Goal: Use online tool/utility: Utilize a website feature to perform a specific function

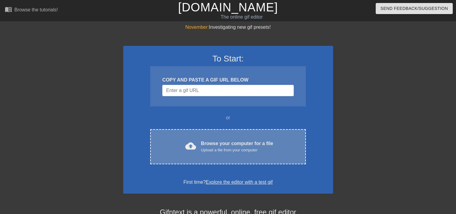
click at [211, 144] on div "Browse your computer for a file Upload a file from your computer" at bounding box center [237, 146] width 72 height 13
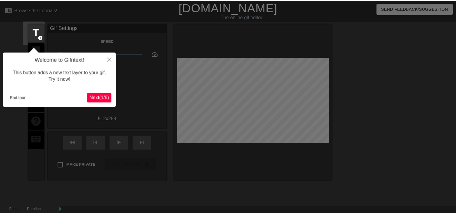
scroll to position [14, 0]
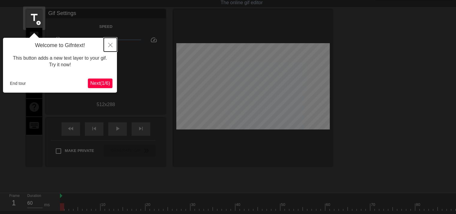
click at [110, 45] on icon "Close" at bounding box center [110, 45] width 4 height 4
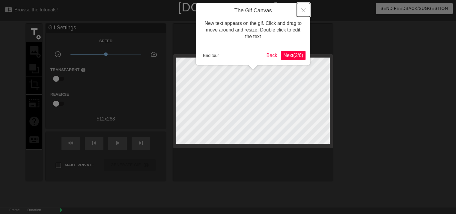
click at [304, 10] on icon "Close" at bounding box center [303, 10] width 4 height 4
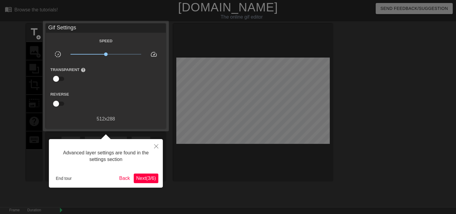
scroll to position [14, 0]
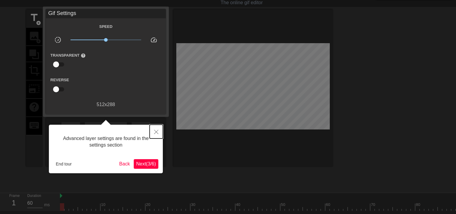
click at [157, 129] on button "Close" at bounding box center [156, 132] width 13 height 14
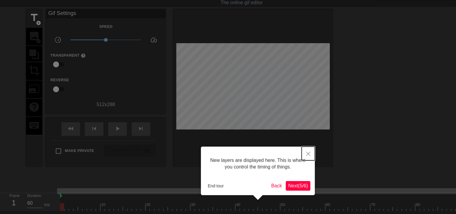
click at [309, 150] on button "Close" at bounding box center [308, 154] width 13 height 14
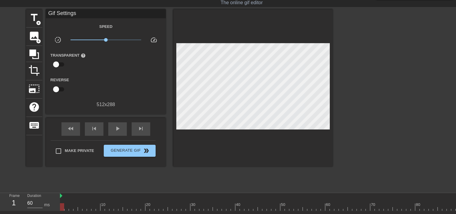
scroll to position [0, 0]
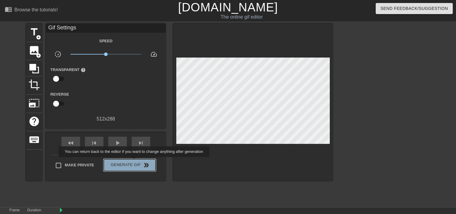
click at [135, 162] on span "Generate Gif double_arrow" at bounding box center [129, 165] width 47 height 7
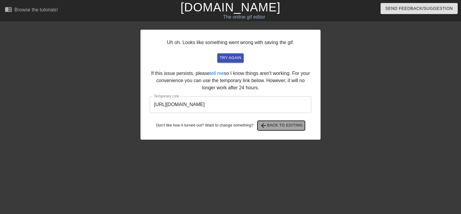
click at [290, 126] on span "arrow_back Back to Editing" at bounding box center [281, 125] width 43 height 7
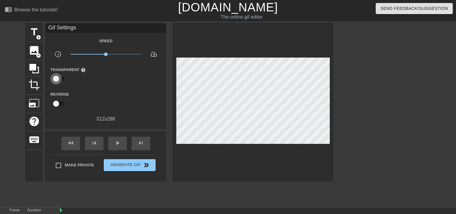
click at [57, 79] on input "checkbox" at bounding box center [56, 78] width 34 height 11
checkbox input "true"
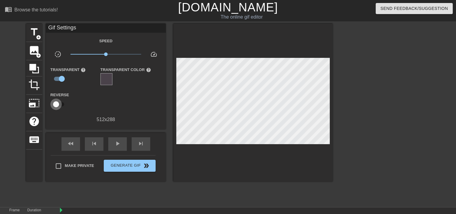
click at [57, 103] on input "checkbox" at bounding box center [56, 104] width 34 height 11
checkbox input "true"
click at [113, 142] on div "play_arrow" at bounding box center [117, 143] width 19 height 13
type input "60"
click at [94, 142] on span "skip_previous" at bounding box center [94, 143] width 7 height 7
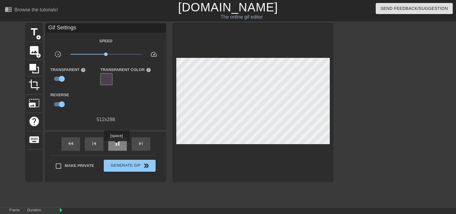
click at [116, 145] on span "pause" at bounding box center [117, 143] width 7 height 7
click at [94, 145] on span "skip_previous" at bounding box center [94, 143] width 7 height 7
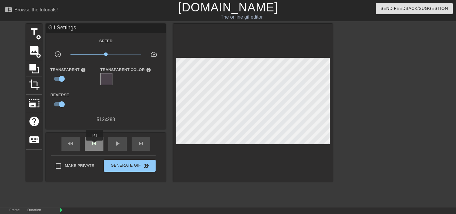
click at [94, 145] on span "skip_previous" at bounding box center [94, 143] width 7 height 7
click at [34, 66] on icon at bounding box center [34, 69] width 10 height 10
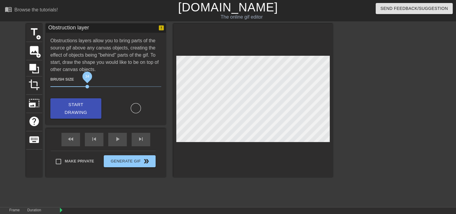
drag, startPoint x: 82, startPoint y: 86, endPoint x: 88, endPoint y: 88, distance: 6.6
click at [88, 88] on span "34" at bounding box center [87, 87] width 4 height 4
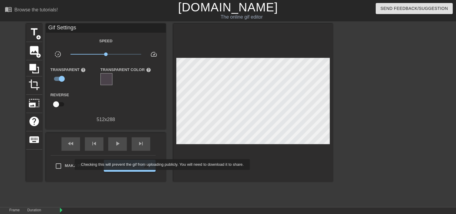
click at [71, 165] on span "Make Private" at bounding box center [79, 166] width 29 height 6
click at [65, 165] on input "Make Private" at bounding box center [58, 166] width 13 height 13
checkbox input "true"
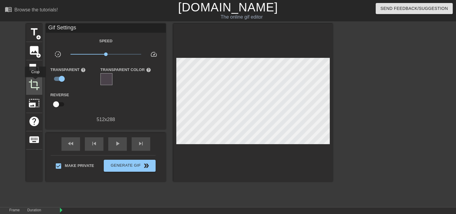
click at [35, 82] on span "crop" at bounding box center [33, 84] width 11 height 11
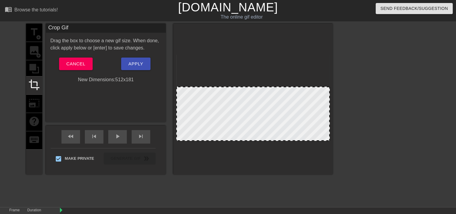
drag, startPoint x: 176, startPoint y: 55, endPoint x: 173, endPoint y: 87, distance: 32.3
click at [173, 87] on div "title add_circle image add_circle crop photo_size_select_large help keyboard Cr…" at bounding box center [179, 99] width 307 height 151
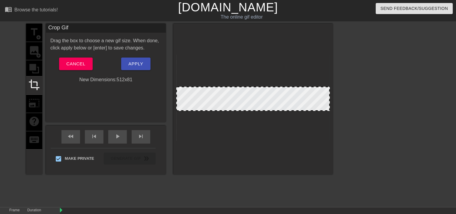
drag, startPoint x: 256, startPoint y: 140, endPoint x: 257, endPoint y: 110, distance: 30.0
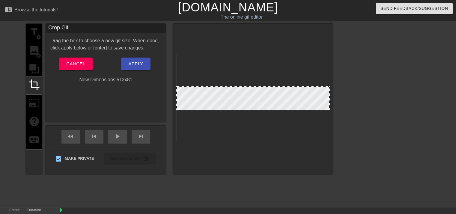
drag, startPoint x: 322, startPoint y: 105, endPoint x: 318, endPoint y: 105, distance: 3.9
click at [318, 105] on div at bounding box center [253, 98] width 154 height 24
click at [138, 63] on span "Apply" at bounding box center [135, 64] width 15 height 8
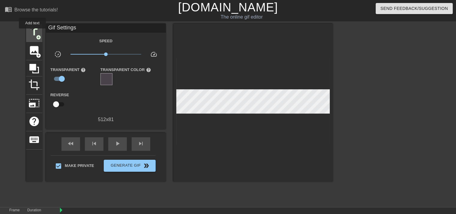
click at [32, 33] on span "title" at bounding box center [33, 31] width 11 height 11
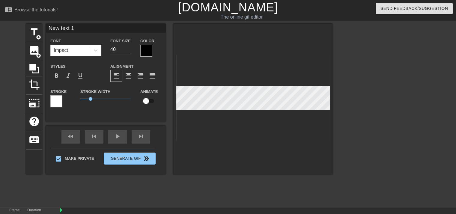
scroll to position [1, 1]
type input "P"
type textarea "P"
type input "Pl"
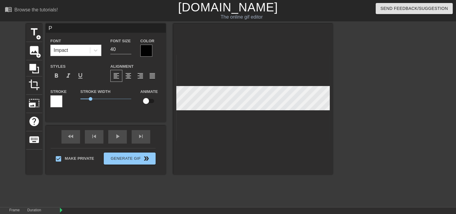
type textarea "Pl"
type input "Ple"
type textarea "Ple"
type input "Plea"
type textarea "Plea"
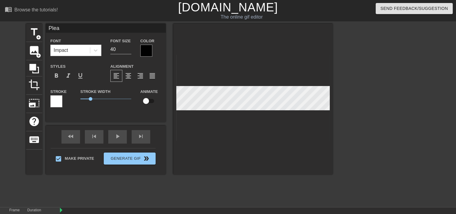
type input "Pleas"
type textarea "Pleas"
type input "Please"
type textarea "Please"
type input "Please"
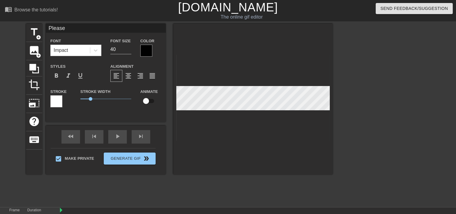
type textarea "Please"
type input "Please W"
type textarea "Please W"
type input "Please Wa"
type textarea "Please Wa"
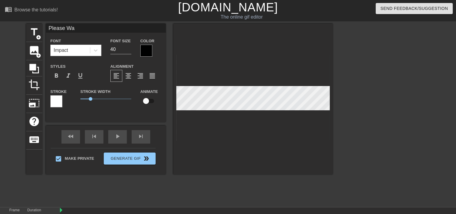
type input "Please Wai"
type textarea "Please Wai"
type input "Please Wait"
type textarea "Please Wait"
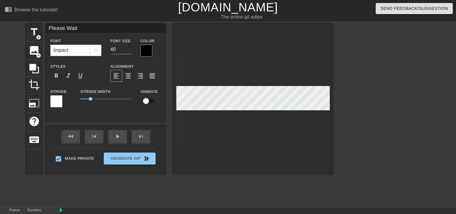
type input "Please Wait."
type textarea "Please Wait."
type input "Please Wait.."
type textarea "Please Wait.."
type input "Please Wait..."
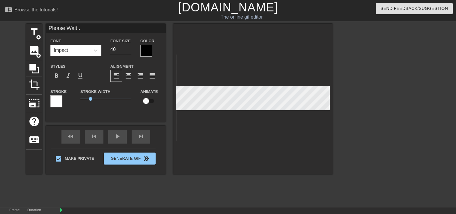
type textarea "Please Wait..."
type input "Please Wait...."
type textarea "Please Wait...."
type input "Please Wait....."
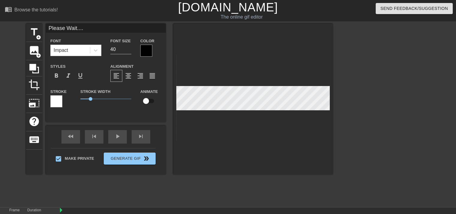
type textarea "Please Wait....."
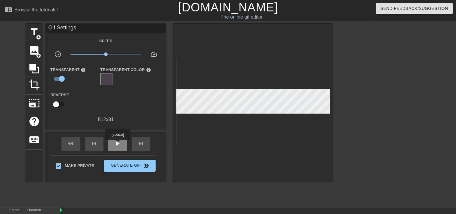
click at [118, 144] on span "play_arrow" at bounding box center [117, 143] width 7 height 7
click at [29, 69] on icon at bounding box center [33, 68] width 11 height 11
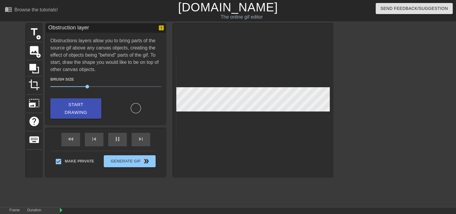
type input "1130"
click at [119, 139] on div "pause" at bounding box center [117, 139] width 19 height 13
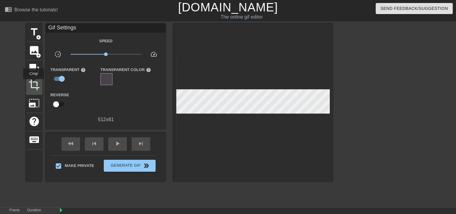
click at [34, 83] on span "crop" at bounding box center [33, 84] width 11 height 11
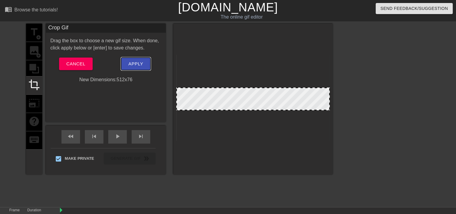
click at [137, 65] on span "Apply" at bounding box center [135, 64] width 15 height 8
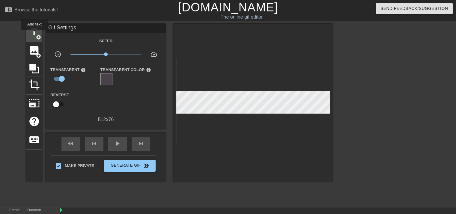
click at [34, 34] on span "title" at bounding box center [33, 31] width 11 height 11
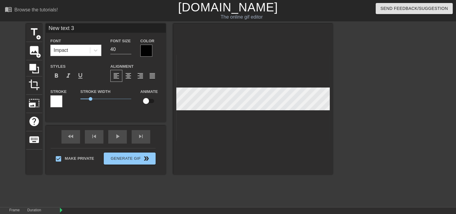
scroll to position [1, 1]
type input "P"
type textarea "P"
type input "Pl"
type textarea "Pl"
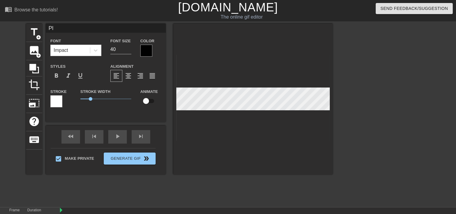
type input "Ple"
type textarea "Ple"
type input "Plea"
type textarea "Plea"
type input "Pleas"
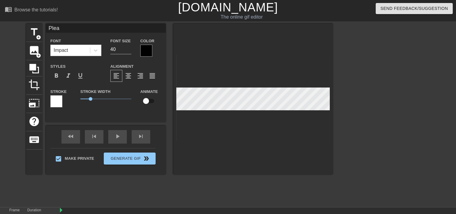
type textarea "Pleas"
type input "Please"
type textarea "Please"
type input "Please"
type textarea "Please"
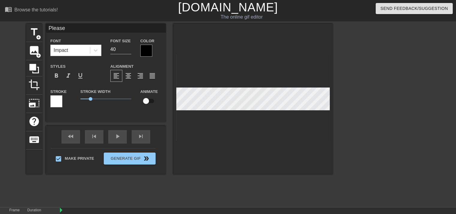
type input "Please W"
type textarea "Please W"
type input "Please Wa"
type textarea "Please Wa"
type input "Please Wai"
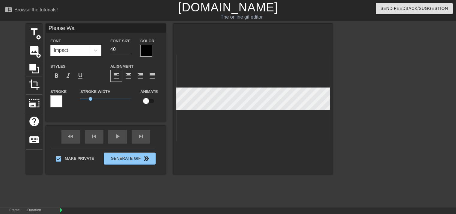
type textarea "Please Wai"
type input "Please Wait"
type textarea "Please Wait"
type input "Please Wait."
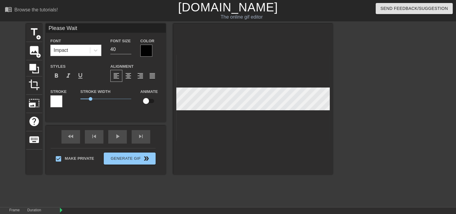
type textarea "Please Wait."
type input "Please Wait.."
type textarea "Please Wait.."
type input "Please Wait..."
type textarea "Please Wait..."
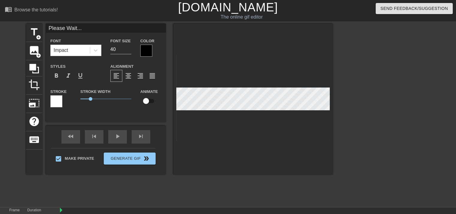
type input "Please Wait...."
type textarea "Please Wait...."
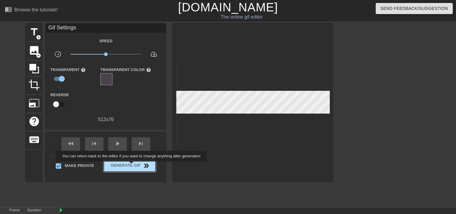
click at [132, 166] on span "Generate Gif double_arrow" at bounding box center [129, 165] width 47 height 7
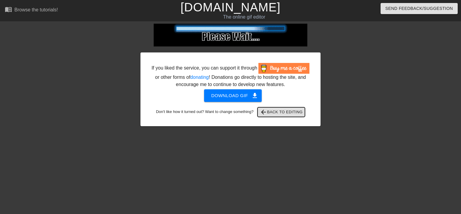
click at [301, 113] on span "arrow_back Back to Editing" at bounding box center [281, 112] width 43 height 7
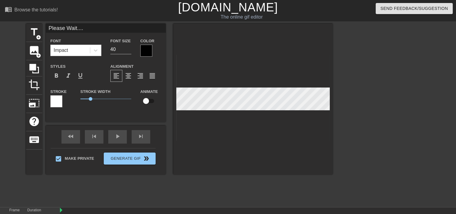
type input "Please Wait....."
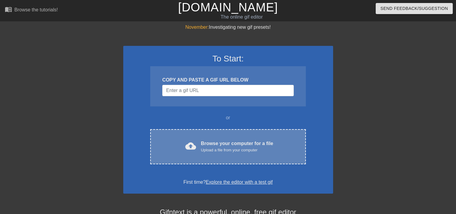
click at [220, 142] on div "Browse your computer for a file Upload a file from your computer" at bounding box center [237, 146] width 72 height 13
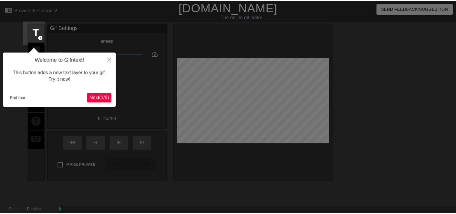
scroll to position [14, 0]
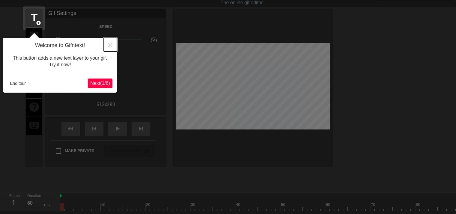
click at [112, 44] on icon "Close" at bounding box center [110, 45] width 4 height 4
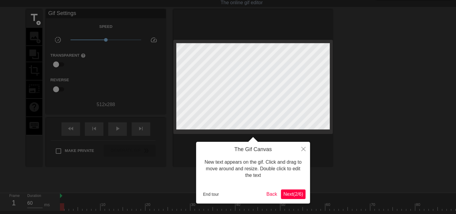
scroll to position [0, 0]
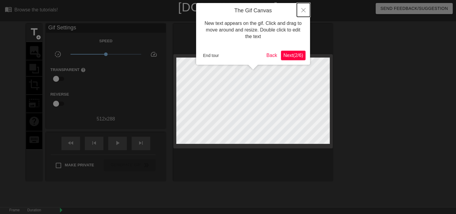
click at [302, 8] on button "Close" at bounding box center [303, 10] width 13 height 14
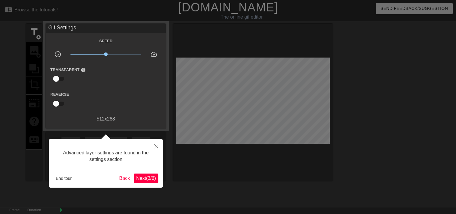
scroll to position [14, 0]
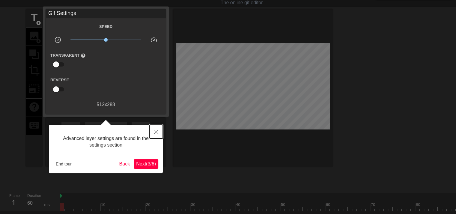
click at [159, 130] on button "Close" at bounding box center [156, 132] width 13 height 14
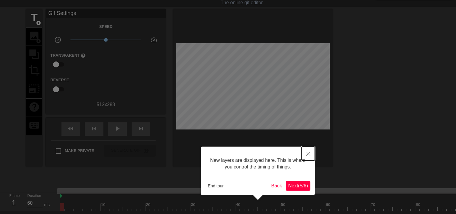
click at [312, 151] on button "Close" at bounding box center [308, 154] width 13 height 14
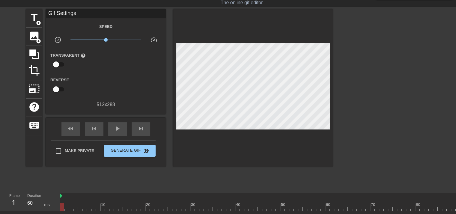
scroll to position [0, 0]
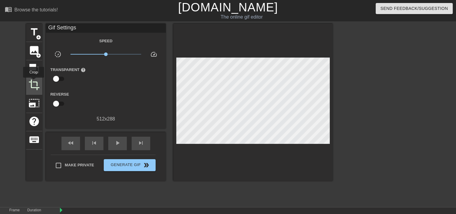
click at [34, 82] on span "crop" at bounding box center [33, 84] width 11 height 11
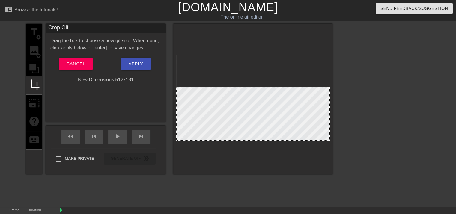
drag, startPoint x: 253, startPoint y: 55, endPoint x: 259, endPoint y: 87, distance: 32.6
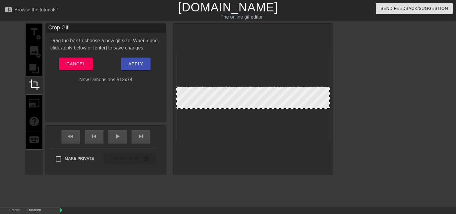
drag, startPoint x: 254, startPoint y: 140, endPoint x: 256, endPoint y: 108, distance: 32.2
click at [256, 108] on div at bounding box center [253, 108] width 152 height 3
click at [139, 66] on span "Apply" at bounding box center [135, 64] width 15 height 8
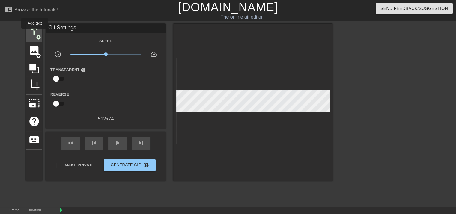
click at [35, 33] on span "title" at bounding box center [33, 31] width 11 height 11
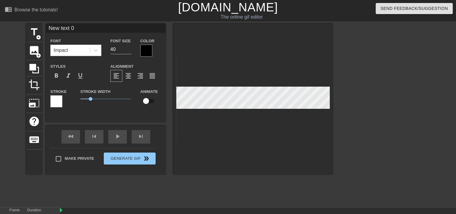
scroll to position [1, 1]
type input "P"
type textarea "P"
type input "Pl"
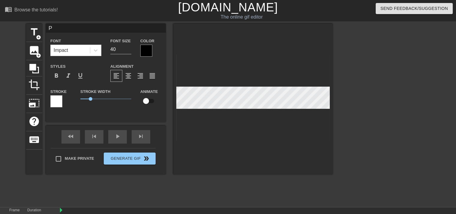
type textarea "Pl"
type input "Ple"
type textarea "Ple"
type input "Plea"
type textarea "Plea"
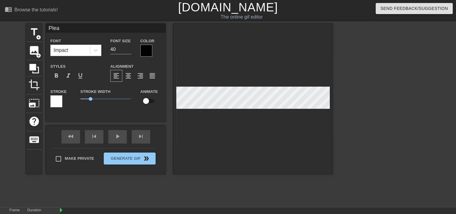
type input "Pleas"
type textarea "Pleas"
type input "Please"
type textarea "Please"
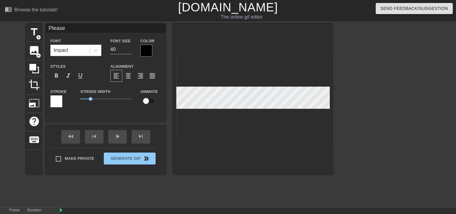
type input "Please"
type textarea "Please"
type input "Please W"
type textarea "Please W"
type input "Please Wa"
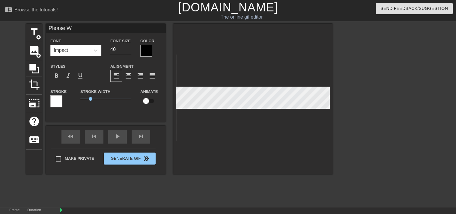
type textarea "Please Wa"
type input "Please Wai"
type textarea "Please Wai"
type input "Please Wait"
type textarea "Please Wait"
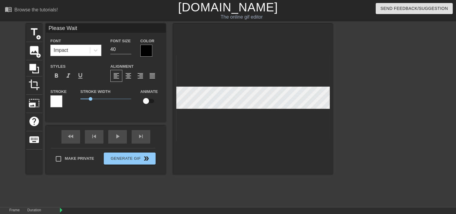
scroll to position [1, 1]
type input "Please Wait."
type textarea "Please Wait."
type input "Please Wait.."
type textarea "Please Wait.."
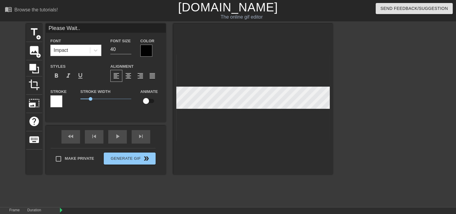
type input "Please Wait..."
type textarea "Please Wait..."
type input "Please Wait...."
type textarea "Please Wait...."
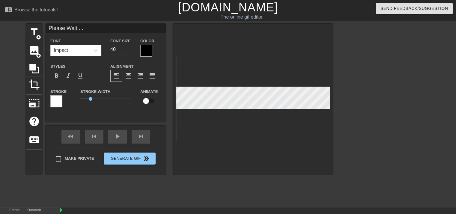
type input "Please Wait....."
type textarea "Please Wait....."
click at [56, 100] on div at bounding box center [56, 101] width 12 height 12
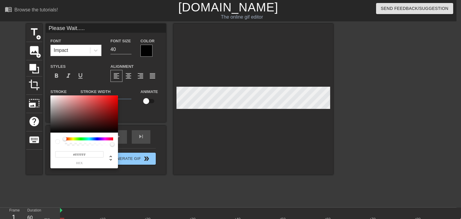
click at [71, 138] on div at bounding box center [89, 138] width 48 height 3
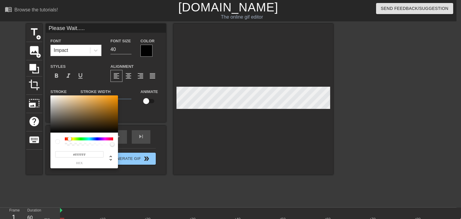
drag, startPoint x: 64, startPoint y: 139, endPoint x: 70, endPoint y: 138, distance: 6.0
click at [70, 138] on div at bounding box center [70, 139] width 4 height 4
click at [91, 100] on div at bounding box center [83, 113] width 67 height 37
click at [98, 101] on div at bounding box center [83, 113] width 67 height 37
drag, startPoint x: 99, startPoint y: 100, endPoint x: 93, endPoint y: 103, distance: 6.6
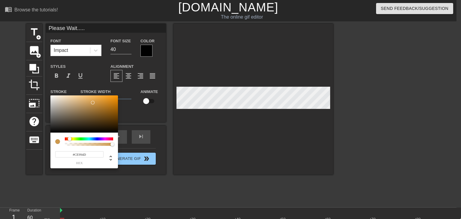
click at [93, 103] on div at bounding box center [93, 103] width 4 height 4
drag, startPoint x: 91, startPoint y: 155, endPoint x: 61, endPoint y: 155, distance: 30.3
click at [61, 155] on input "#CE994D" at bounding box center [79, 154] width 48 height 6
paste input "ec740b"
type input "#EC740B"
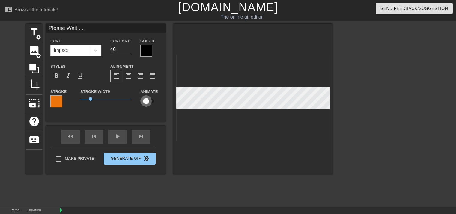
click at [147, 101] on input "checkbox" at bounding box center [146, 100] width 34 height 11
checkbox input "true"
drag, startPoint x: 91, startPoint y: 100, endPoint x: 100, endPoint y: 100, distance: 9.9
click at [100, 100] on span "1.95" at bounding box center [100, 99] width 4 height 4
click at [95, 49] on icon at bounding box center [96, 50] width 6 height 6
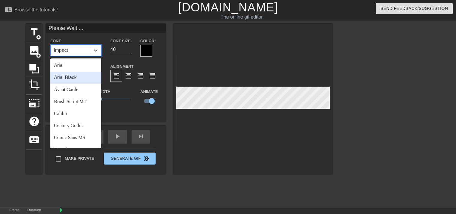
click at [77, 77] on div "Arial Black" at bounding box center [75, 78] width 51 height 12
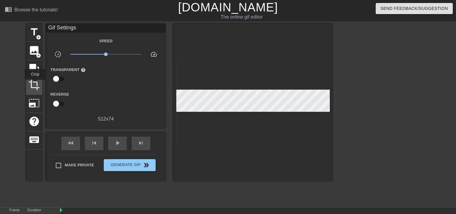
click at [35, 84] on span "crop" at bounding box center [33, 84] width 11 height 11
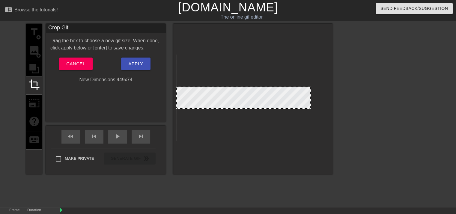
drag, startPoint x: 329, startPoint y: 97, endPoint x: 310, endPoint y: 98, distance: 18.9
drag, startPoint x: 176, startPoint y: 97, endPoint x: 196, endPoint y: 100, distance: 19.4
click at [139, 66] on span "Apply" at bounding box center [135, 64] width 15 height 8
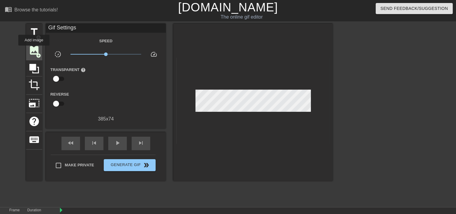
click at [34, 50] on span "image" at bounding box center [33, 50] width 11 height 11
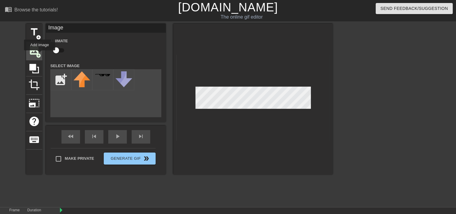
click at [40, 55] on span "add_circle" at bounding box center [38, 55] width 5 height 5
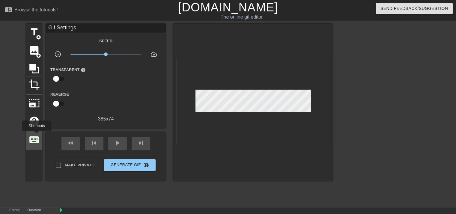
click at [37, 136] on span "keyboard" at bounding box center [33, 139] width 11 height 11
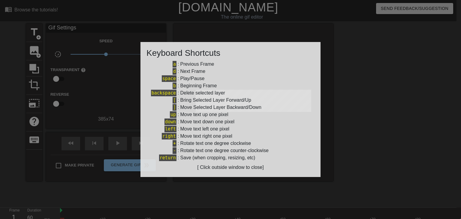
click at [206, 181] on div at bounding box center [230, 109] width 461 height 219
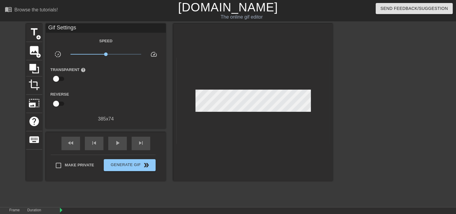
click at [245, 157] on div at bounding box center [253, 102] width 160 height 157
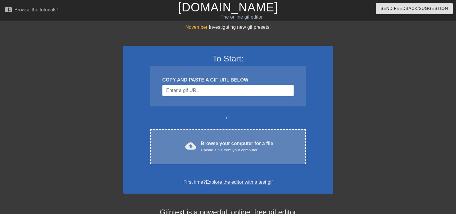
click at [231, 145] on div "Browse your computer for a file Upload a file from your computer" at bounding box center [237, 146] width 72 height 13
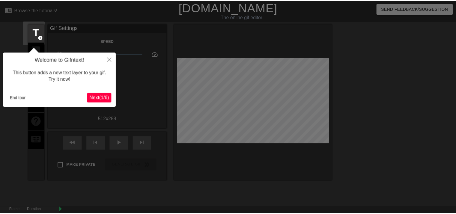
scroll to position [14, 0]
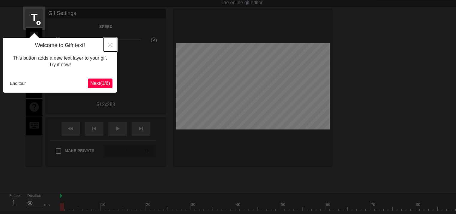
click at [110, 43] on icon "Close" at bounding box center [110, 45] width 4 height 4
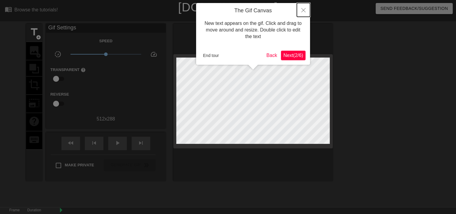
click at [306, 11] on button "Close" at bounding box center [303, 10] width 13 height 14
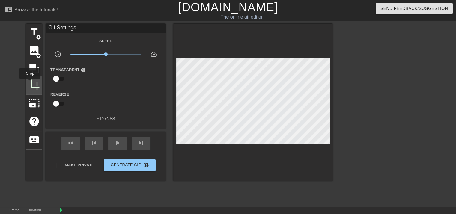
click at [30, 83] on span "crop" at bounding box center [33, 84] width 11 height 11
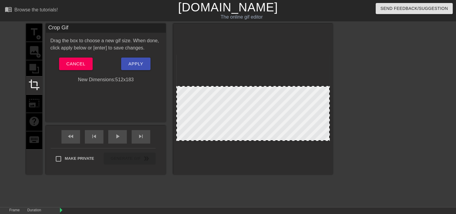
drag, startPoint x: 249, startPoint y: 55, endPoint x: 253, endPoint y: 87, distance: 31.7
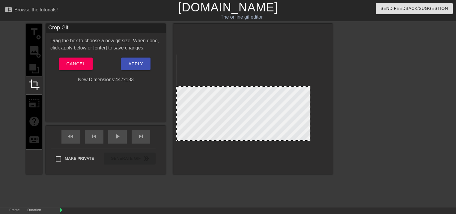
drag, startPoint x: 330, startPoint y: 121, endPoint x: 310, endPoint y: 120, distance: 19.6
click at [310, 120] on div at bounding box center [309, 114] width 3 height 54
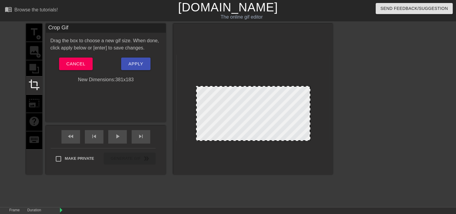
drag, startPoint x: 178, startPoint y: 114, endPoint x: 197, endPoint y: 112, distance: 19.9
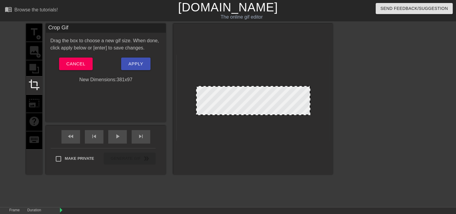
drag, startPoint x: 256, startPoint y: 140, endPoint x: 257, endPoint y: 114, distance: 25.8
drag, startPoint x: 256, startPoint y: 115, endPoint x: 258, endPoint y: 111, distance: 4.3
click at [258, 111] on div at bounding box center [253, 110] width 113 height 3
click at [135, 64] on span "Apply" at bounding box center [135, 64] width 15 height 8
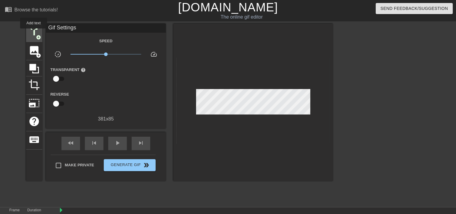
click at [34, 33] on span "title" at bounding box center [33, 31] width 11 height 11
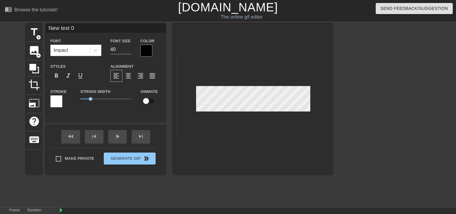
scroll to position [1, 1]
type input "P"
type textarea "P"
type input "Pl"
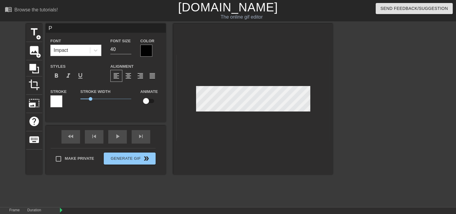
type textarea "Pl"
type input "Ple"
type textarea "Ple"
type input "Plea"
type textarea "Plea"
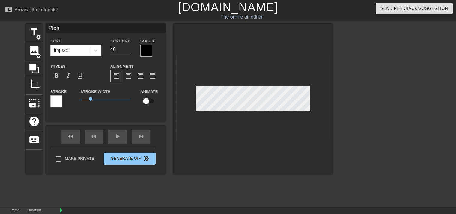
type input "Pleae"
type textarea "Pleae"
type input "Plea"
type textarea "Plea"
type input "Pleas"
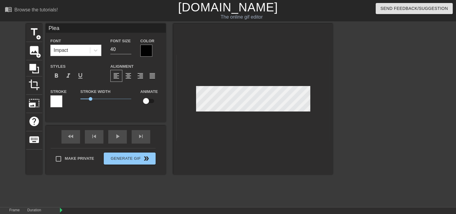
type textarea "Pleas"
type input "Please"
type textarea "Please"
type input "Please"
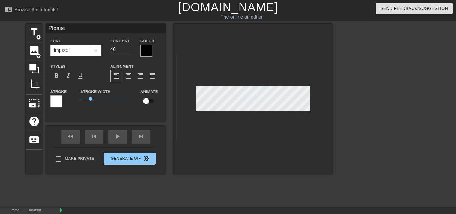
type textarea "Please"
type input "Please W"
type textarea "Please W"
type input "Please Wa"
type textarea "Please Wa"
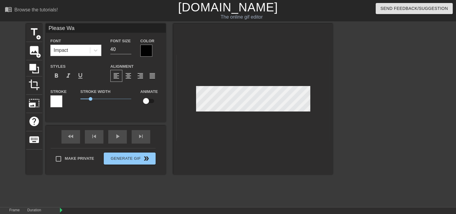
type input "Please Wai"
type textarea "Please Wai"
type input "Please Wait"
type textarea "Please Wait"
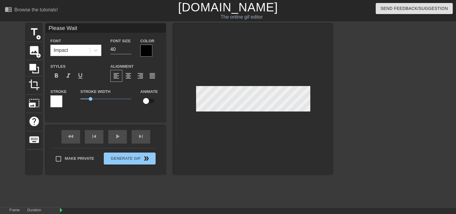
type input "Please Wait."
type textarea "Please Wait."
type input "Please Wait.."
type textarea "Please Wait.."
type input "Please Wait..."
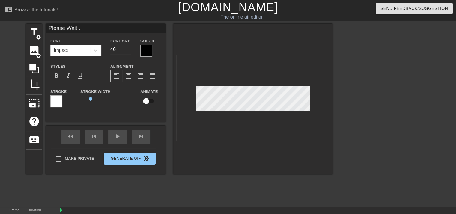
type textarea "Please Wait..."
type input "Please Wait...."
type textarea "Please Wait...."
type input "Please Wait....."
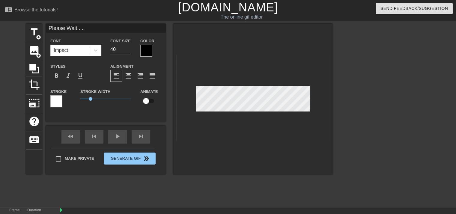
type textarea "Please Wait....."
click at [59, 101] on div at bounding box center [56, 101] width 12 height 12
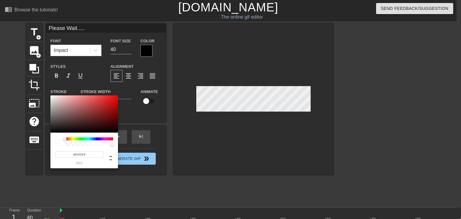
drag, startPoint x: 92, startPoint y: 154, endPoint x: 53, endPoint y: 152, distance: 39.0
click at [53, 152] on div "#FFFFFF hex" at bounding box center [83, 151] width 67 height 36
paste input "ec740b"
type input "#ec740b"
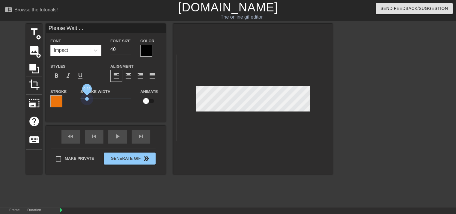
drag, startPoint x: 91, startPoint y: 100, endPoint x: 87, endPoint y: 101, distance: 4.7
click at [87, 101] on span "0.65" at bounding box center [105, 98] width 51 height 7
click at [147, 101] on input "checkbox" at bounding box center [146, 100] width 34 height 11
checkbox input "true"
drag, startPoint x: 86, startPoint y: 98, endPoint x: 95, endPoint y: 108, distance: 13.6
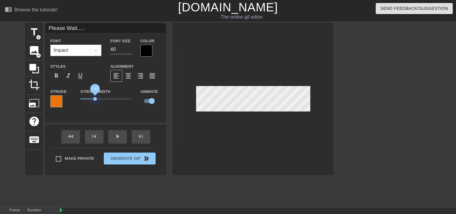
click at [95, 108] on div "Stroke Width 1.45" at bounding box center [106, 100] width 60 height 25
click at [126, 77] on span "format_align_center" at bounding box center [128, 75] width 7 height 7
click at [137, 75] on span "format_align_right" at bounding box center [140, 75] width 7 height 7
click at [147, 53] on div at bounding box center [146, 51] width 12 height 12
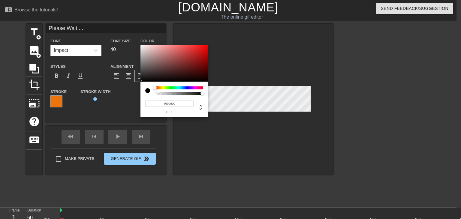
type input "0"
drag, startPoint x: 202, startPoint y: 93, endPoint x: 192, endPoint y: 98, distance: 11.1
click at [199, 94] on div at bounding box center [200, 93] width 4 height 4
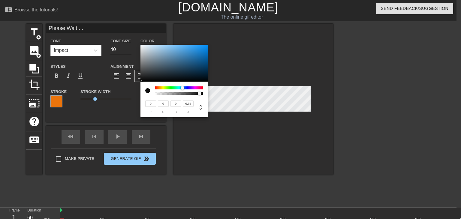
drag, startPoint x: 155, startPoint y: 88, endPoint x: 182, endPoint y: 90, distance: 27.6
click at [182, 90] on div at bounding box center [183, 88] width 4 height 4
type input "0.78"
drag, startPoint x: 201, startPoint y: 94, endPoint x: 192, endPoint y: 92, distance: 9.4
click at [192, 92] on div at bounding box center [194, 94] width 4 height 4
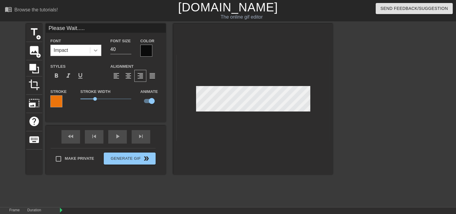
click at [96, 50] on icon at bounding box center [96, 50] width 6 height 6
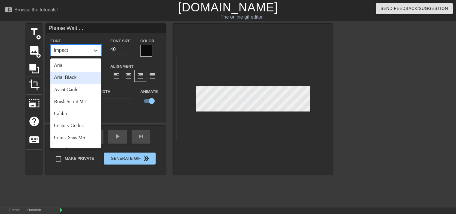
click at [72, 77] on div "Arial Black" at bounding box center [75, 78] width 51 height 12
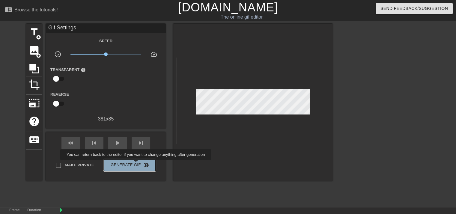
click at [136, 164] on span "Generate Gif double_arrow" at bounding box center [129, 165] width 47 height 7
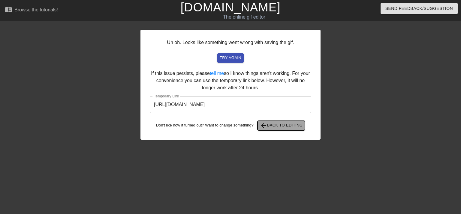
click at [287, 127] on span "arrow_back Back to Editing" at bounding box center [281, 125] width 43 height 7
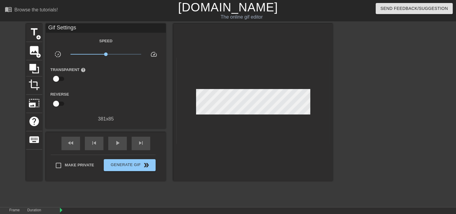
click at [55, 78] on input "checkbox" at bounding box center [56, 78] width 34 height 11
checkbox input "true"
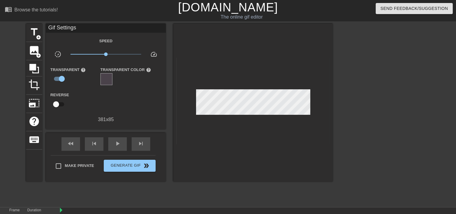
click at [105, 78] on div at bounding box center [106, 79] width 12 height 12
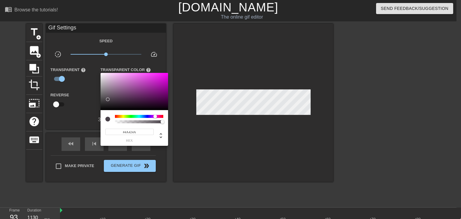
type input "#DACBDA"
click at [105, 78] on div at bounding box center [133, 91] width 67 height 37
click at [90, 79] on div at bounding box center [230, 109] width 461 height 219
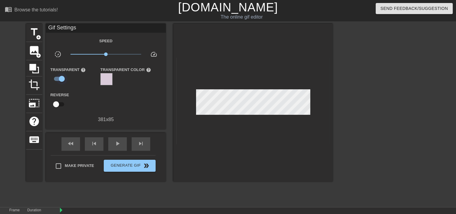
click at [60, 79] on input "checkbox" at bounding box center [62, 78] width 34 height 11
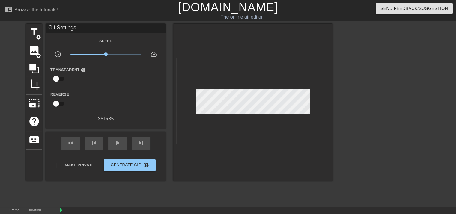
click at [60, 79] on input "checkbox" at bounding box center [56, 78] width 34 height 11
checkbox input "true"
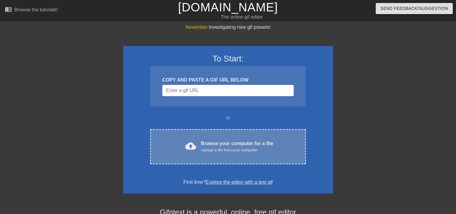
click at [210, 143] on div "Browse your computer for a file Upload a file from your computer" at bounding box center [237, 146] width 72 height 13
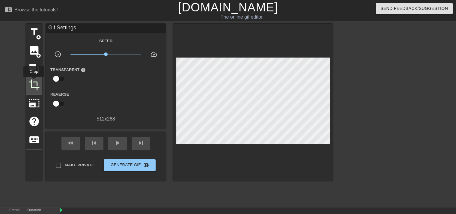
click at [34, 81] on span "crop" at bounding box center [33, 84] width 11 height 11
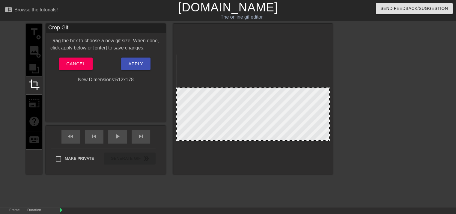
drag, startPoint x: 249, startPoint y: 55, endPoint x: 252, endPoint y: 88, distance: 33.1
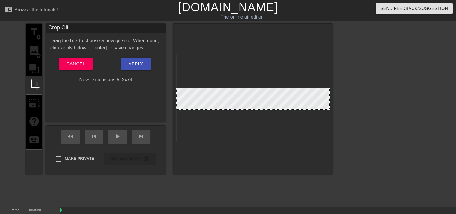
drag, startPoint x: 255, startPoint y: 140, endPoint x: 260, endPoint y: 109, distance: 31.7
click at [260, 109] on div at bounding box center [253, 109] width 152 height 3
drag, startPoint x: 178, startPoint y: 100, endPoint x: 198, endPoint y: 100, distance: 20.7
click at [330, 101] on div at bounding box center [253, 99] width 160 height 151
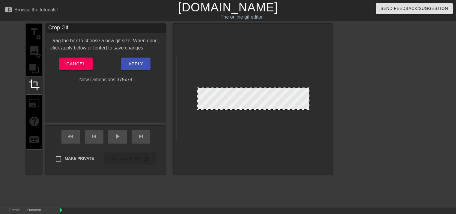
drag, startPoint x: 329, startPoint y: 101, endPoint x: 309, endPoint y: 103, distance: 20.4
click at [309, 103] on div at bounding box center [308, 98] width 3 height 21
click at [135, 64] on span "Apply" at bounding box center [135, 64] width 15 height 8
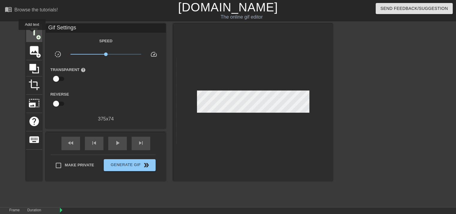
click at [32, 34] on span "title" at bounding box center [33, 31] width 11 height 11
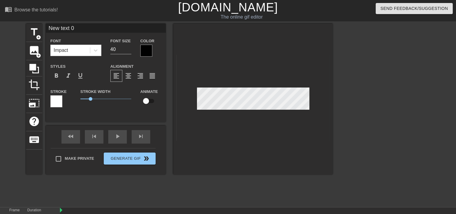
scroll to position [1, 1]
type input "P"
type textarea "P"
type input "Pl"
type textarea "Pl"
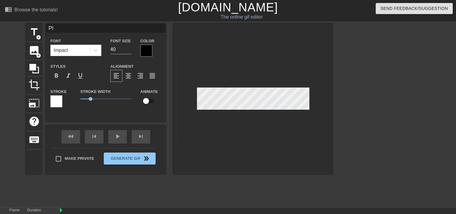
type input "Ple"
type textarea "Ple"
type input "Plea"
type textarea "Plea"
type input "Pleas"
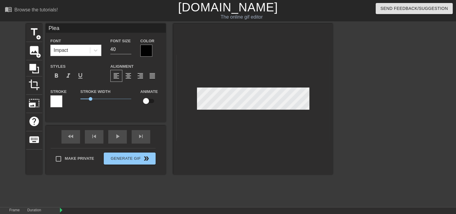
type textarea "Pleas"
type input "Please"
type textarea "Please"
type input "Please"
type textarea "Please"
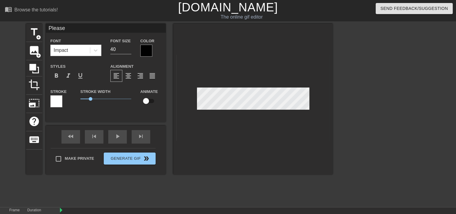
type input "Please W"
type textarea "Please W"
type input "Please Wa"
type textarea "Please Wa"
type input "Please Wai"
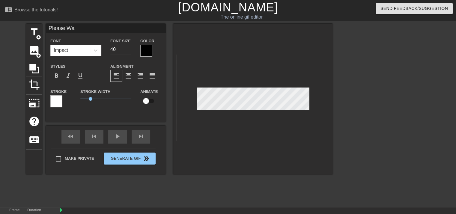
type textarea "Please Wai"
type input "Please Wait"
type textarea "Please Wait"
type input "Please Wait."
type textarea "Please Wait."
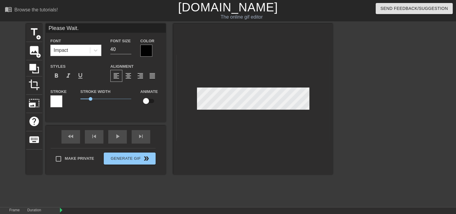
type input "Please Wait.."
type textarea "Please Wait.."
type input "Please Wait..."
type textarea "Please Wait..."
type input "Please Wait...."
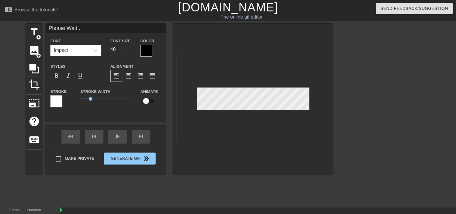
type textarea "Please Wait...."
type input "Please Wait....."
type textarea "Please Wait....."
click at [95, 52] on icon at bounding box center [96, 50] width 6 height 6
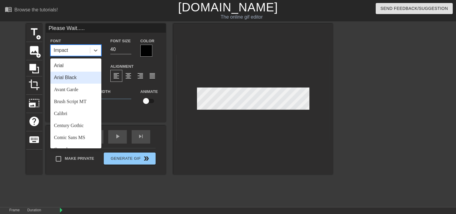
click at [69, 77] on div "Arial Black" at bounding box center [75, 78] width 51 height 12
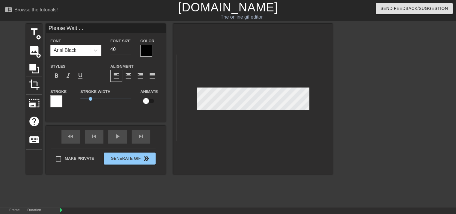
click at [60, 99] on div at bounding box center [56, 101] width 12 height 12
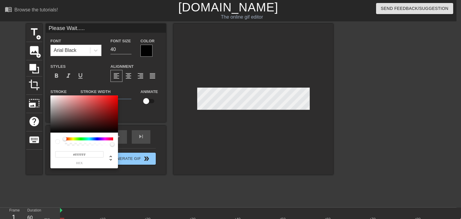
drag, startPoint x: 88, startPoint y: 154, endPoint x: 65, endPoint y: 155, distance: 23.1
click at [65, 155] on input "#FFFFFF" at bounding box center [79, 154] width 48 height 6
paste input "ec740b"
type input "#ec740b"
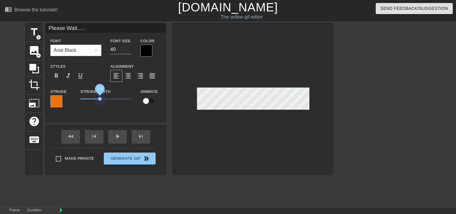
drag, startPoint x: 91, startPoint y: 99, endPoint x: 100, endPoint y: 101, distance: 9.5
click at [100, 101] on span "1.9" at bounding box center [105, 98] width 51 height 7
click at [148, 102] on input "checkbox" at bounding box center [146, 100] width 34 height 11
checkbox input "true"
click at [129, 76] on span "format_align_center" at bounding box center [128, 75] width 7 height 7
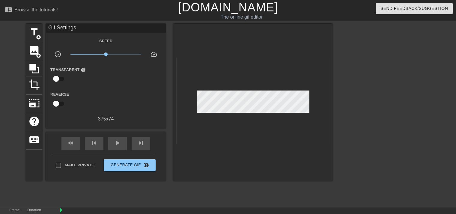
scroll to position [1, 1]
click at [106, 55] on span "x0.977" at bounding box center [106, 54] width 4 height 4
click at [154, 54] on span "speed" at bounding box center [153, 54] width 7 height 7
click at [61, 78] on input "checkbox" at bounding box center [56, 78] width 34 height 11
checkbox input "true"
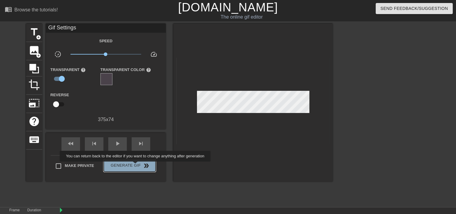
click at [136, 166] on span "Generate Gif double_arrow" at bounding box center [129, 165] width 47 height 7
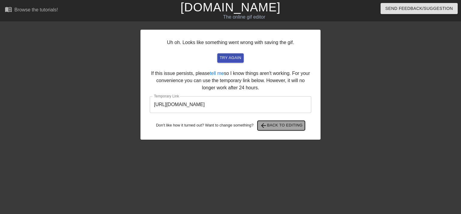
click at [278, 125] on span "arrow_back Back to Editing" at bounding box center [281, 125] width 43 height 7
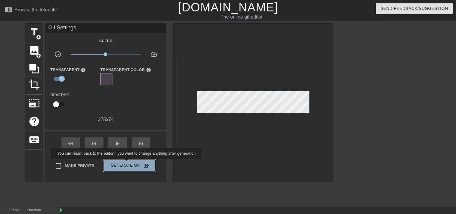
click at [127, 163] on span "Generate Gif double_arrow" at bounding box center [129, 165] width 47 height 7
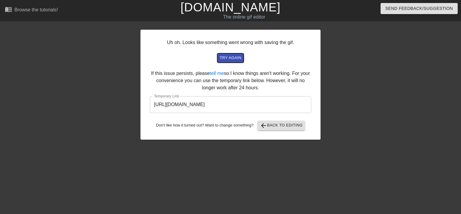
click at [235, 60] on span "try again" at bounding box center [231, 58] width 22 height 7
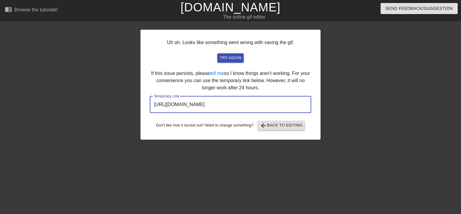
drag, startPoint x: 294, startPoint y: 107, endPoint x: 142, endPoint y: 107, distance: 151.7
click at [142, 107] on div "Uh oh. Looks like something went wrong with saving the gif. try again If this i…" at bounding box center [230, 85] width 180 height 110
click at [286, 127] on span "arrow_back Back to Editing" at bounding box center [281, 125] width 43 height 7
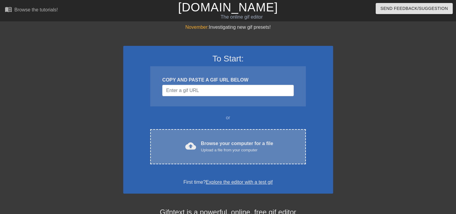
click at [236, 137] on div "cloud_upload Browse your computer for a file Upload a file from your computer C…" at bounding box center [227, 146] width 155 height 35
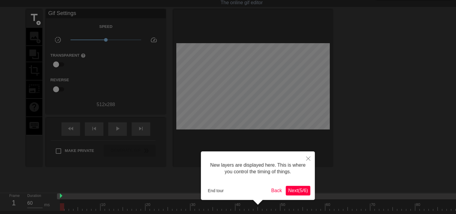
scroll to position [5, 0]
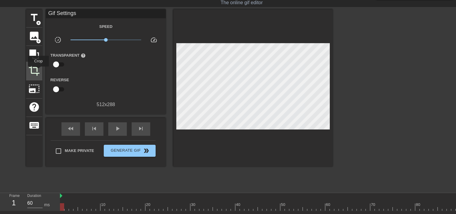
click at [37, 70] on span "crop" at bounding box center [33, 70] width 11 height 11
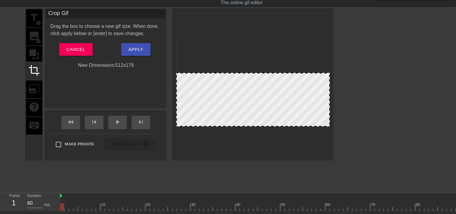
drag, startPoint x: 255, startPoint y: 41, endPoint x: 258, endPoint y: 73, distance: 32.8
click at [253, 108] on div at bounding box center [253, 100] width 154 height 54
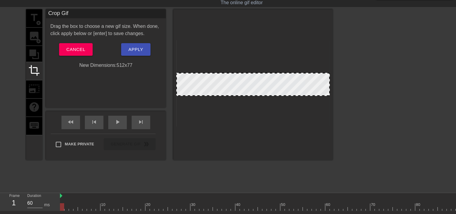
drag, startPoint x: 248, startPoint y: 125, endPoint x: 254, endPoint y: 95, distance: 31.3
drag, startPoint x: 329, startPoint y: 84, endPoint x: 309, endPoint y: 84, distance: 20.1
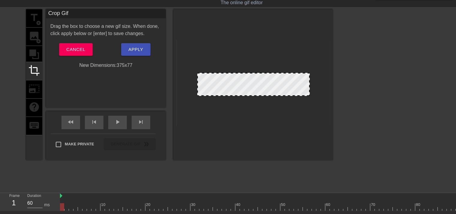
drag, startPoint x: 176, startPoint y: 84, endPoint x: 197, endPoint y: 82, distance: 21.1
click at [197, 82] on div at bounding box center [197, 84] width 3 height 22
click at [128, 48] on span "Apply" at bounding box center [135, 50] width 15 height 8
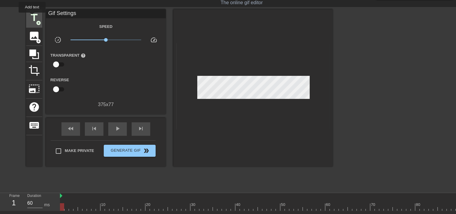
click at [32, 17] on span "title" at bounding box center [33, 17] width 11 height 11
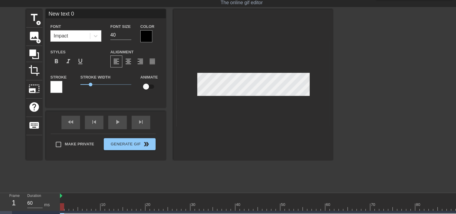
scroll to position [1, 1]
type input "P"
type textarea "P"
type input "Pl"
type textarea "Pl"
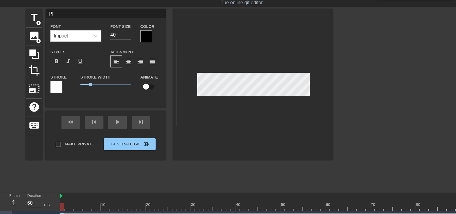
type input "Ple"
type textarea "Ple"
type input "Plea"
type textarea "Plea"
type input "Pleas"
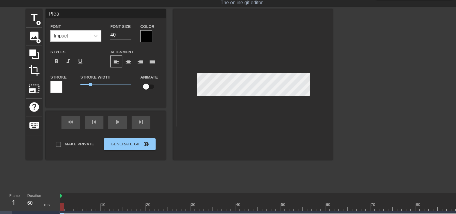
type textarea "Pleas"
type input "Please"
type textarea "Please"
type input "Please"
type textarea "Please"
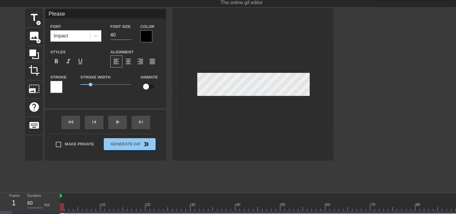
type input "Please W"
type textarea "Please W"
type input "Please Wa"
type textarea "Please Wa"
type input "Please Wai"
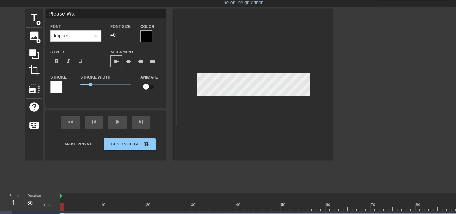
type textarea "Please Wai"
type input "Please Wait"
type textarea "Please Wait"
type input "Please Wait."
type textarea "Please Wait."
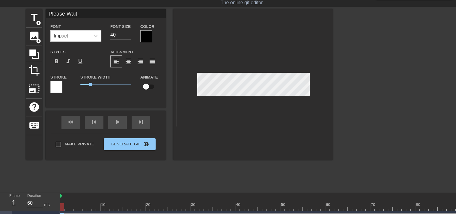
type input "Please Wait.."
type textarea "Please Wait.."
type input "Please Wait..."
type textarea "Please Wait..."
type input "Please Wait...."
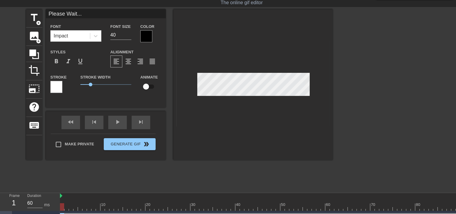
type textarea "Please Wait...."
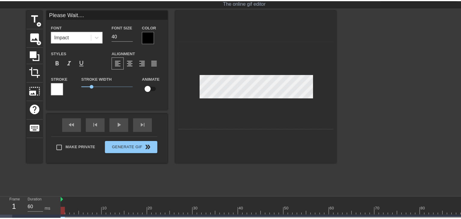
scroll to position [1, 2]
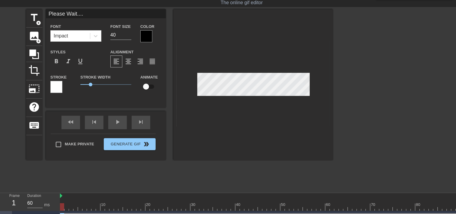
type input "Please Wait....."
type textarea "Please Wait....."
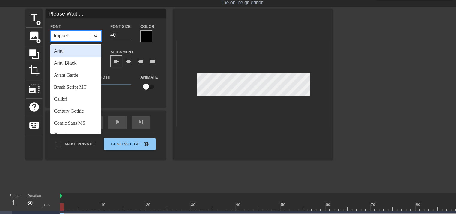
click at [95, 34] on icon at bounding box center [96, 36] width 6 height 6
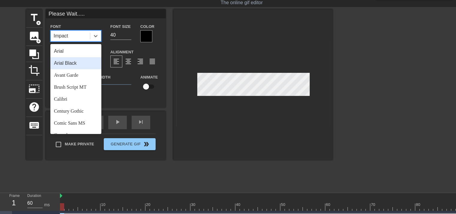
click at [73, 64] on div "Arial Black" at bounding box center [75, 63] width 51 height 12
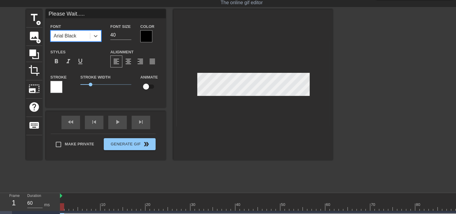
click at [55, 88] on div at bounding box center [56, 87] width 12 height 12
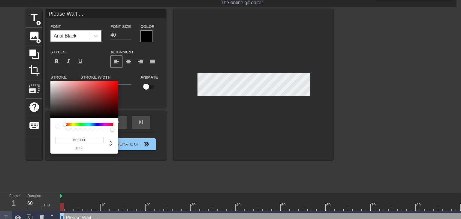
drag, startPoint x: 92, startPoint y: 141, endPoint x: 53, endPoint y: 144, distance: 39.7
click at [53, 144] on div "#FFFFFF hex" at bounding box center [83, 136] width 67 height 36
paste input "[URL][DOMAIN_NAME]"
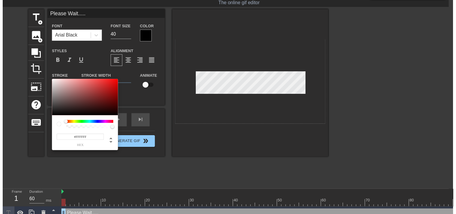
scroll to position [0, 0]
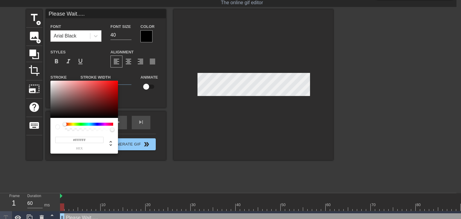
paste input "ec740b"
type input "#ec740b"
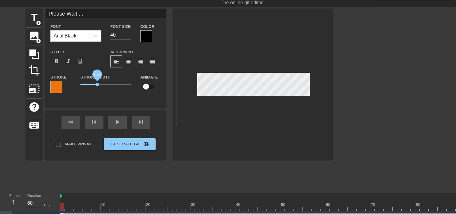
drag, startPoint x: 91, startPoint y: 85, endPoint x: 97, endPoint y: 84, distance: 6.0
click at [97, 84] on span "1.65" at bounding box center [97, 85] width 4 height 4
click at [148, 86] on input "checkbox" at bounding box center [146, 86] width 34 height 11
checkbox input "true"
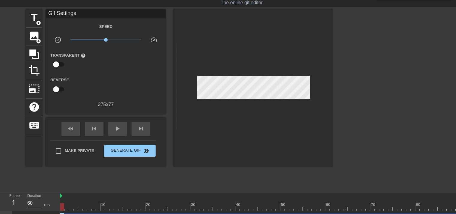
click at [63, 63] on input "checkbox" at bounding box center [56, 64] width 34 height 11
checkbox input "true"
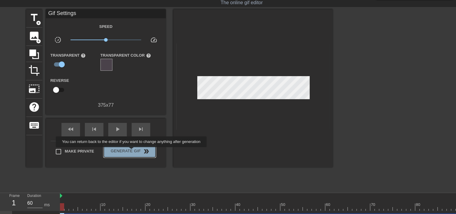
click at [132, 151] on span "Generate Gif double_arrow" at bounding box center [129, 151] width 47 height 7
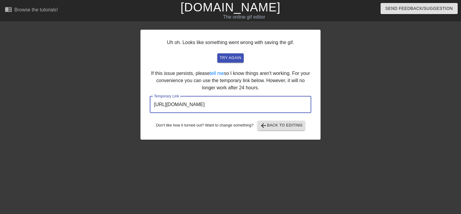
drag, startPoint x: 278, startPoint y: 106, endPoint x: 148, endPoint y: 101, distance: 130.9
click at [148, 101] on div "Uh oh. Looks like something went wrong with saving the gif. try again If this i…" at bounding box center [230, 85] width 180 height 110
